Goal: Transaction & Acquisition: Book appointment/travel/reservation

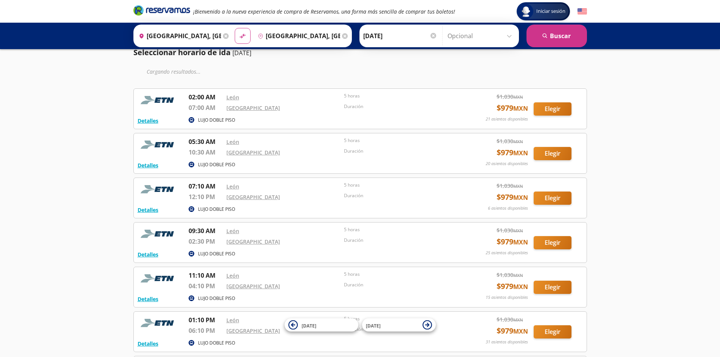
scroll to position [38, 0]
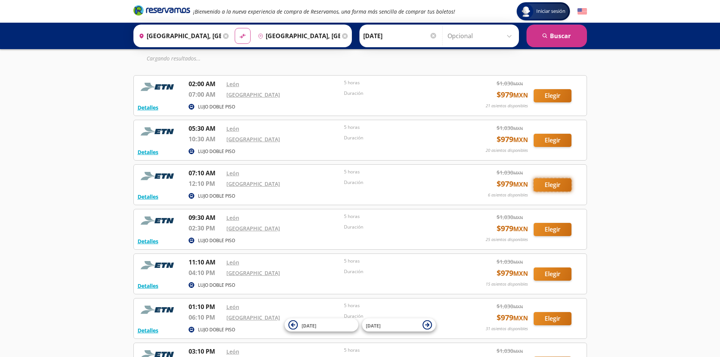
click at [550, 184] on button "Elegir" at bounding box center [553, 184] width 38 height 13
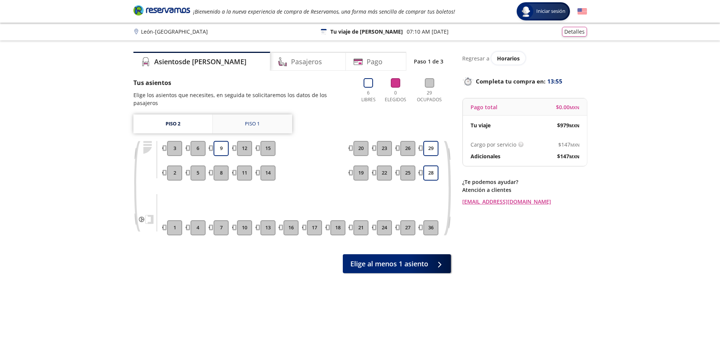
click at [258, 120] on link "Piso 1" at bounding box center [252, 124] width 79 height 19
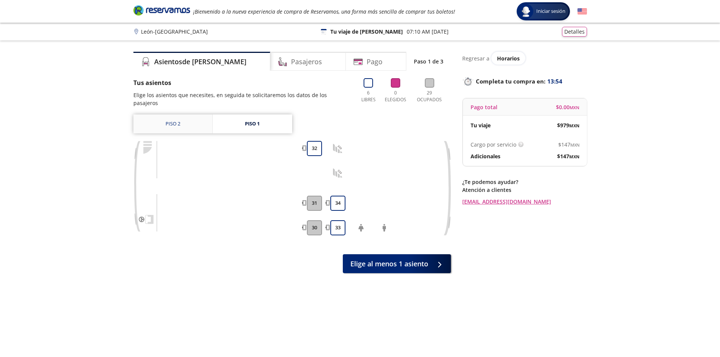
click at [181, 115] on link "Piso 2" at bounding box center [172, 124] width 79 height 19
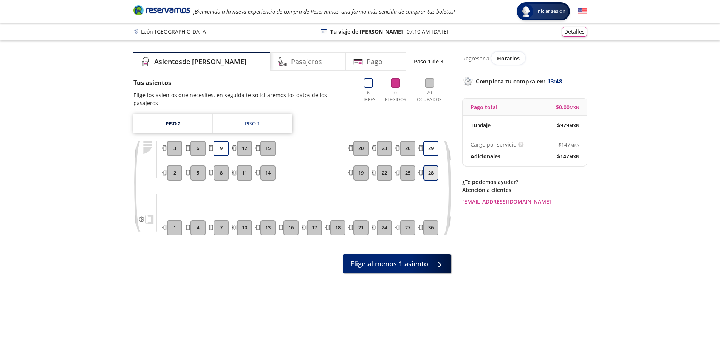
click at [431, 166] on button "28" at bounding box center [430, 173] width 15 height 15
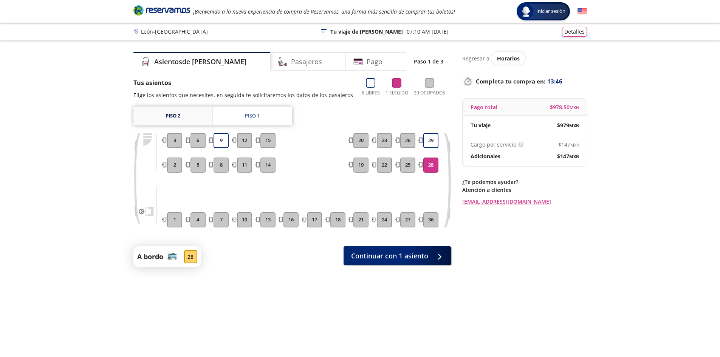
click at [189, 121] on link "Piso 2" at bounding box center [172, 116] width 79 height 19
click at [256, 117] on div "Piso 1" at bounding box center [252, 116] width 15 height 8
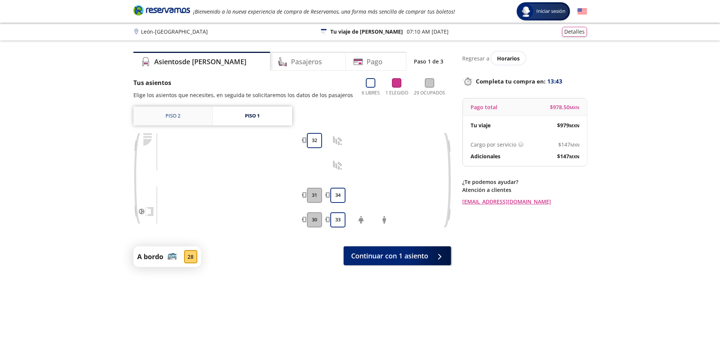
click at [193, 118] on link "Piso 2" at bounding box center [172, 116] width 79 height 19
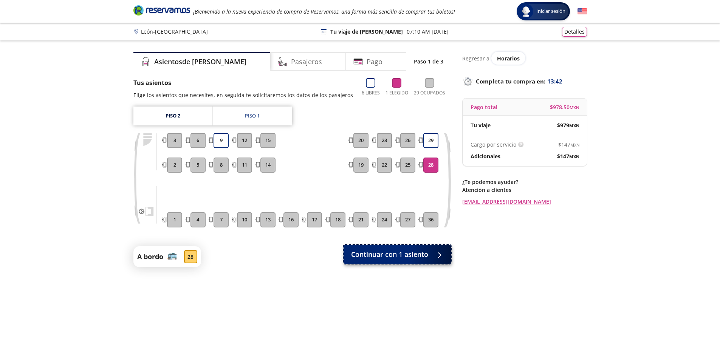
click at [393, 254] on span "Continuar con 1 asiento" at bounding box center [389, 254] width 77 height 10
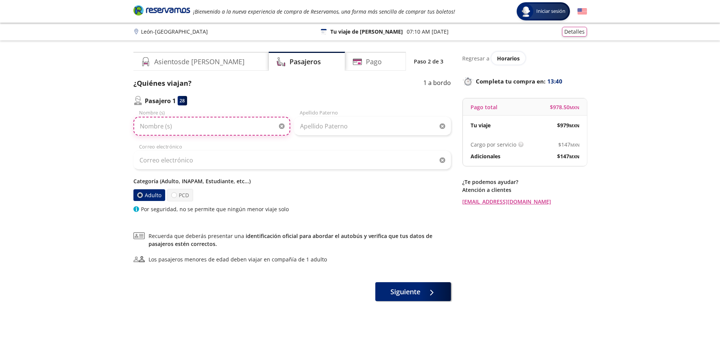
click at [204, 135] on input "Nombre (s)" at bounding box center [211, 126] width 157 height 19
type input "[PERSON_NAME]"
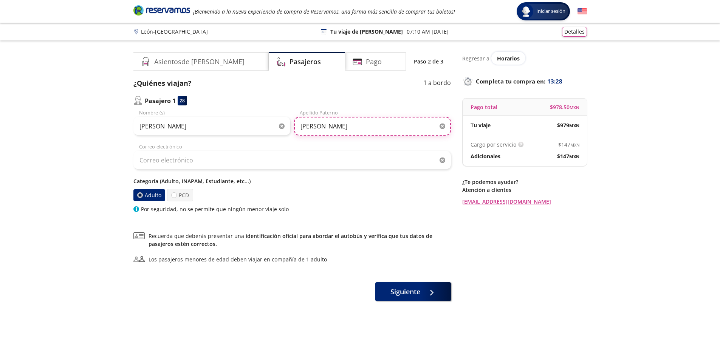
type input "[PERSON_NAME]"
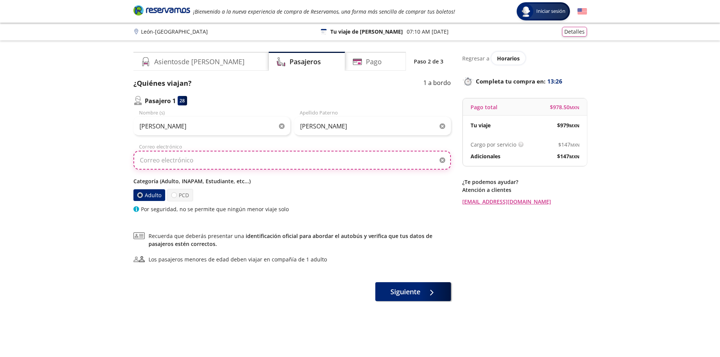
click at [200, 167] on input "Correo electrónico" at bounding box center [291, 160] width 317 height 19
type input "[EMAIL_ADDRESS][DOMAIN_NAME]"
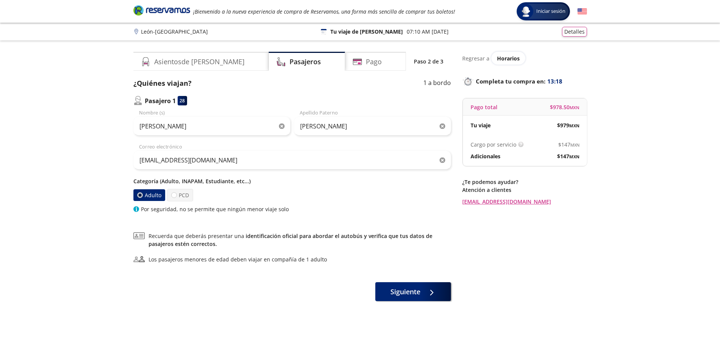
click at [324, 178] on p "Categoría (Adulto, INAPAM, Estudiante, etc...)" at bounding box center [291, 181] width 317 height 8
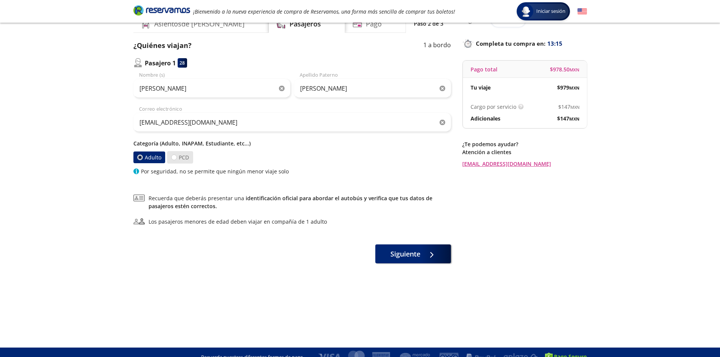
click at [183, 161] on label "PCD" at bounding box center [180, 157] width 26 height 12
click at [176, 160] on input "PCD" at bounding box center [174, 157] width 5 height 5
radio input "true"
click at [155, 158] on label "Adulto" at bounding box center [149, 157] width 33 height 12
click at [142, 158] on input "Adulto" at bounding box center [140, 157] width 5 height 5
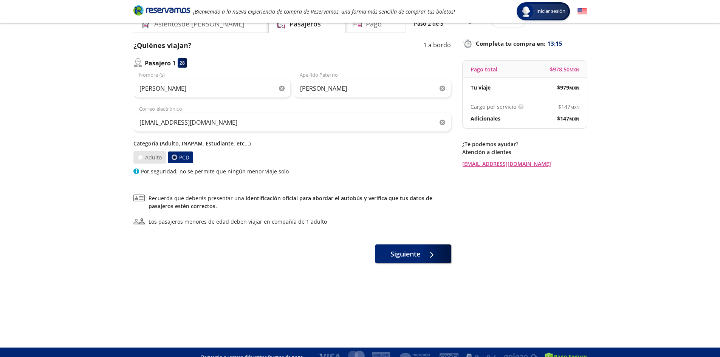
radio input "true"
radio input "false"
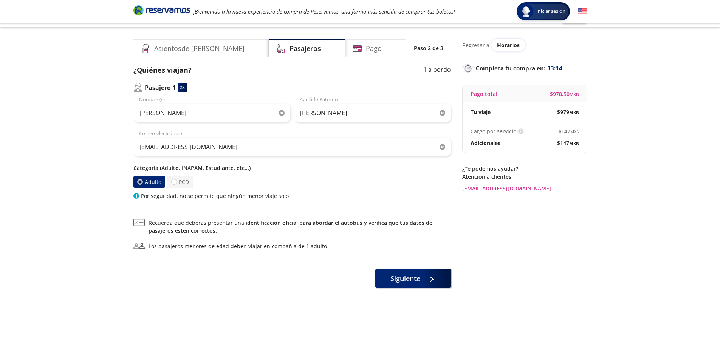
scroll to position [0, 0]
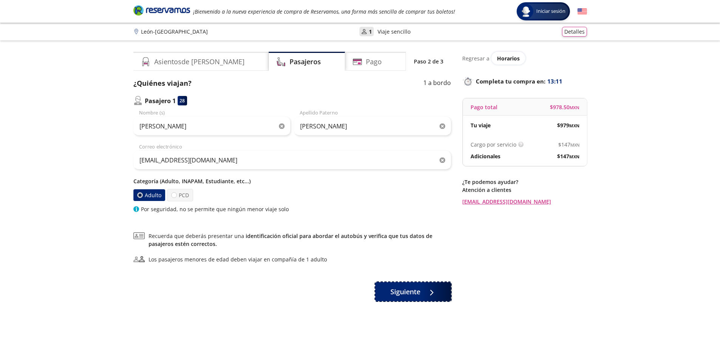
click at [433, 292] on div at bounding box center [429, 291] width 11 height 9
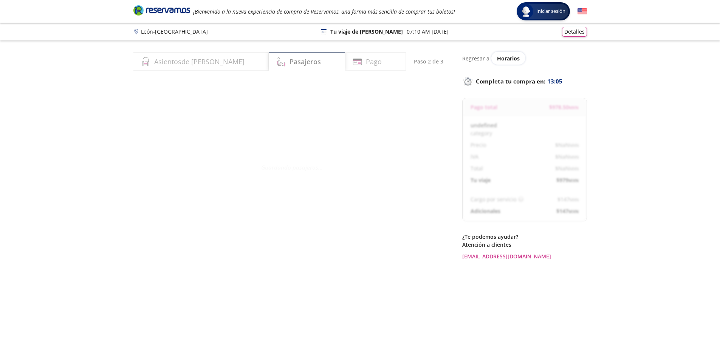
select select "MX"
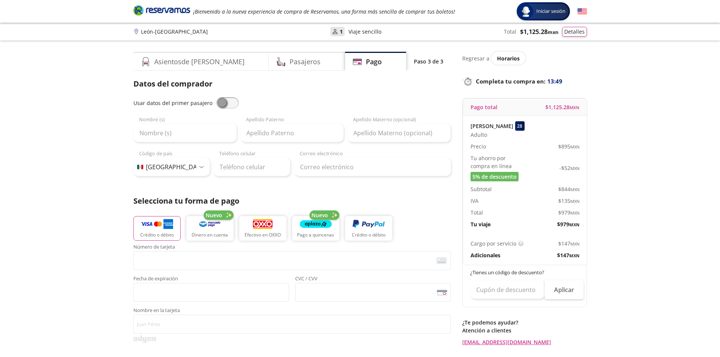
click at [216, 103] on span at bounding box center [227, 102] width 23 height 11
click at [216, 97] on input "checkbox" at bounding box center [216, 97] width 0 height 0
type input "[PERSON_NAME]"
type input "[EMAIL_ADDRESS][DOMAIN_NAME]"
